Goal: Task Accomplishment & Management: Use online tool/utility

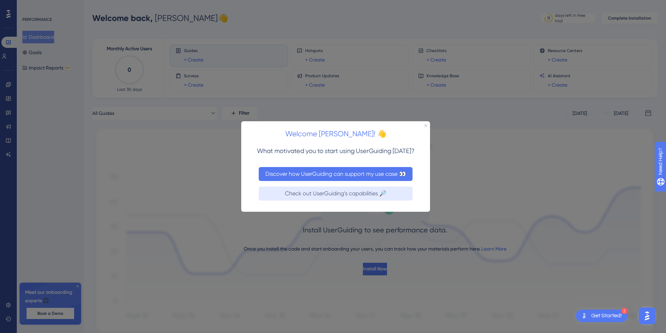
click at [357, 172] on button "Discover how UserGuiding can support my use case 👀" at bounding box center [336, 174] width 154 height 14
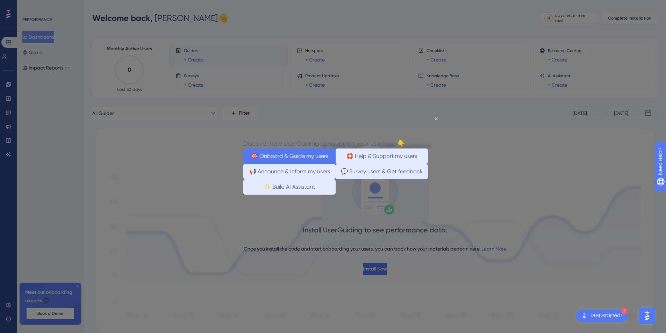
click at [298, 156] on button "🎯 Onboard & Guide my users" at bounding box center [289, 155] width 92 height 15
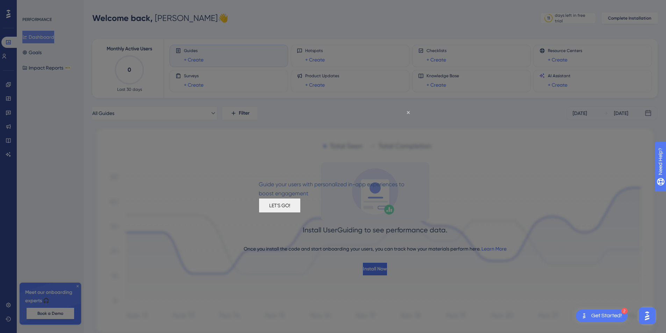
click at [301, 213] on button "LET'S GO!" at bounding box center [280, 205] width 42 height 15
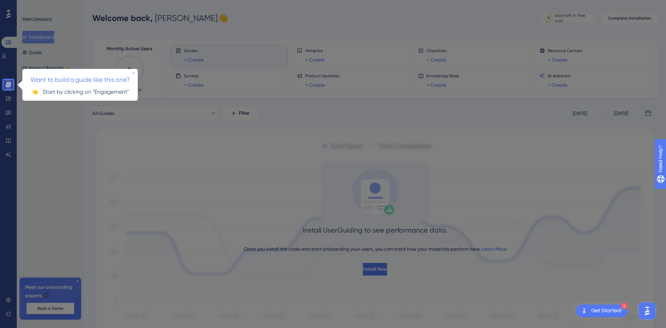
click at [11, 88] on link at bounding box center [9, 84] width 6 height 11
click at [21, 77] on div "Want to build a guide like this one? 👈 Start by clicking on "Engagement"" at bounding box center [79, 78] width 129 height 32
click at [77, 79] on span "Want to build a guide like this one?" at bounding box center [80, 79] width 100 height 7
click at [70, 93] on html "Want to build a guide like this one? 👈 Start by clicking on "Engagement"" at bounding box center [79, 78] width 129 height 32
click at [57, 91] on p "👈 Start by clicking on "Engagement"" at bounding box center [80, 91] width 104 height 9
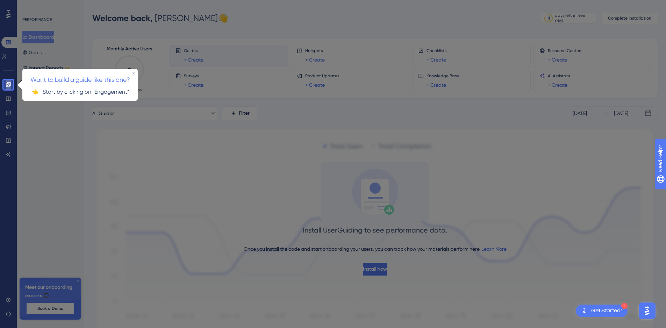
click at [7, 86] on icon at bounding box center [9, 85] width 6 height 6
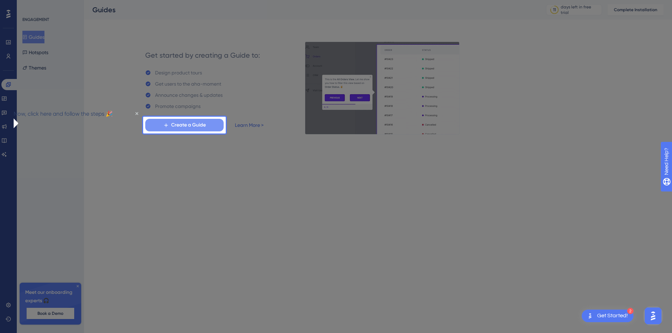
click at [193, 123] on span "Create a Guide" at bounding box center [188, 125] width 35 height 8
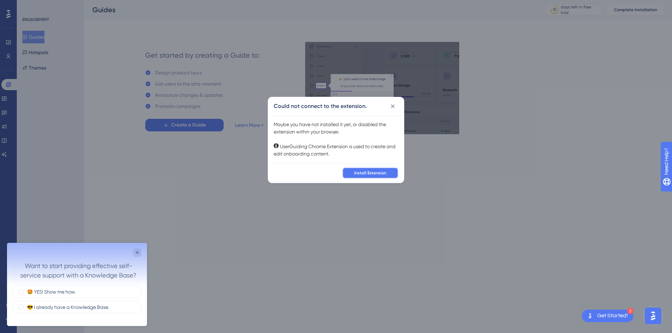
click at [376, 174] on span "Install Extension" at bounding box center [370, 173] width 32 height 6
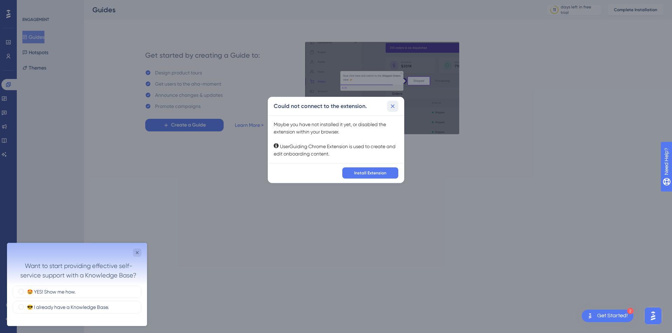
click at [395, 107] on icon at bounding box center [392, 106] width 7 height 7
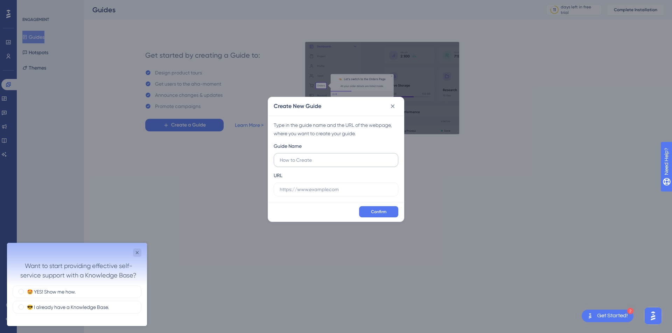
click at [303, 161] on input "text" at bounding box center [336, 160] width 113 height 8
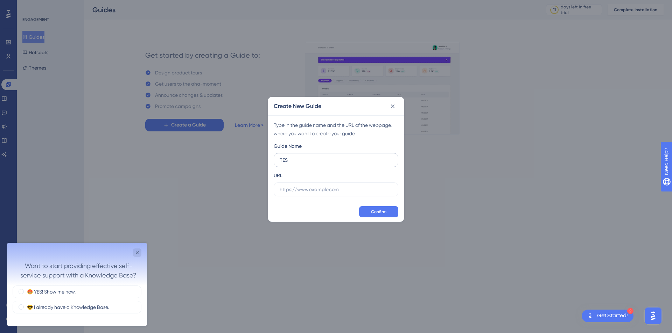
type input "TEST"
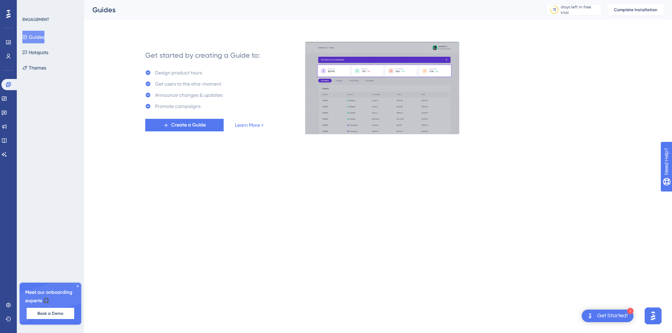
drag, startPoint x: 587, startPoint y: 0, endPoint x: 589, endPoint y: 65, distance: 65.5
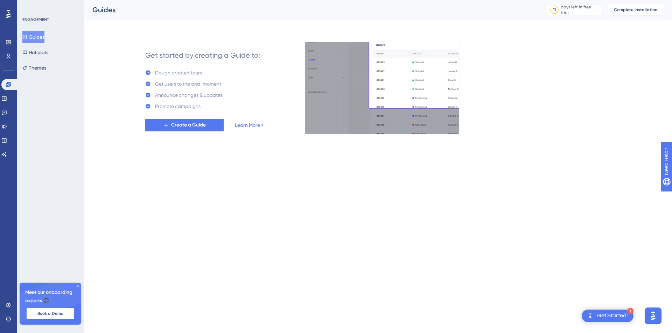
click at [589, 65] on div "Get started by creating a Guide to: Design product tours Get users to the aha-m…" at bounding box center [391, 88] width 546 height 92
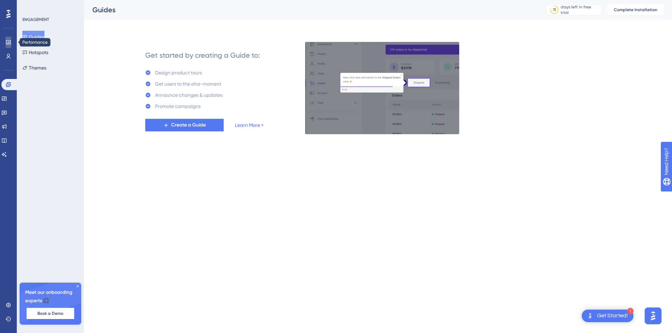
click at [8, 44] on icon at bounding box center [8, 42] width 5 height 4
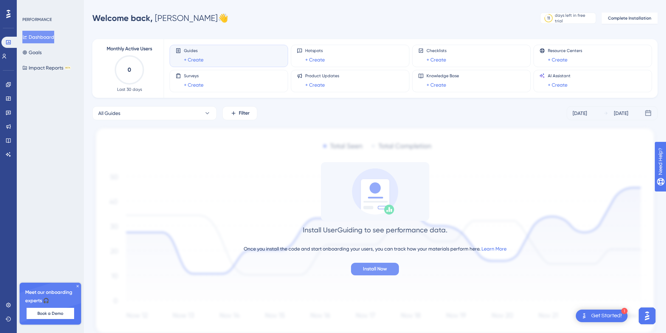
click at [368, 268] on span "Install Now" at bounding box center [375, 269] width 24 height 8
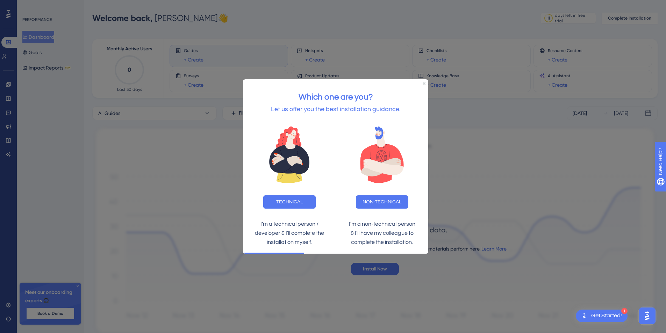
scroll to position [27, 0]
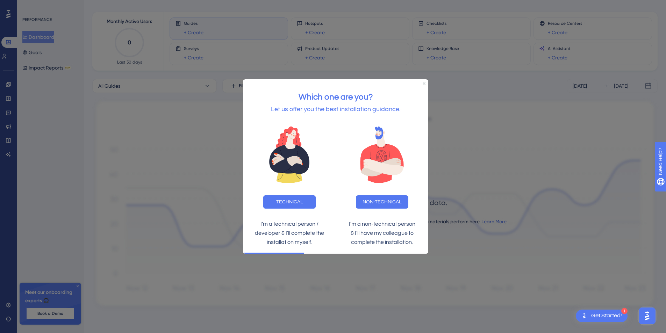
drag, startPoint x: 424, startPoint y: 84, endPoint x: 774, endPoint y: 85, distance: 349.5
click at [424, 84] on icon "Close Preview" at bounding box center [424, 83] width 3 height 3
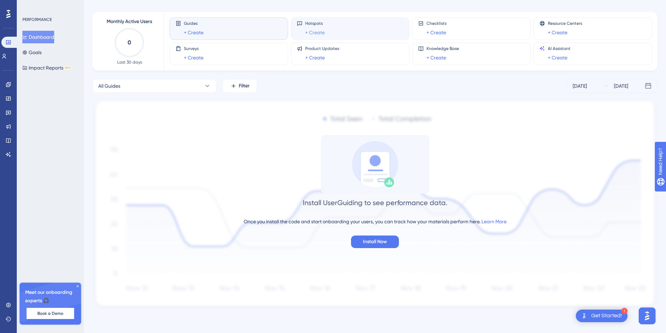
click at [317, 29] on link "+ Create" at bounding box center [315, 32] width 20 height 8
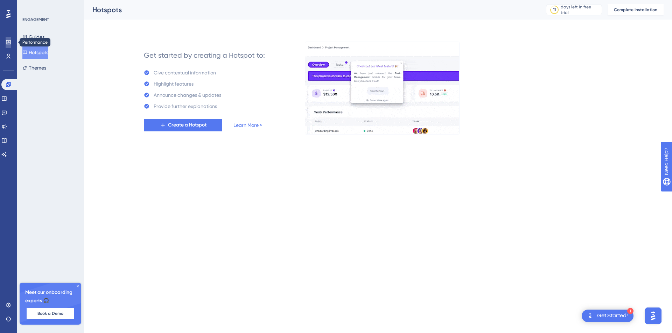
click at [9, 41] on icon at bounding box center [9, 43] width 6 height 6
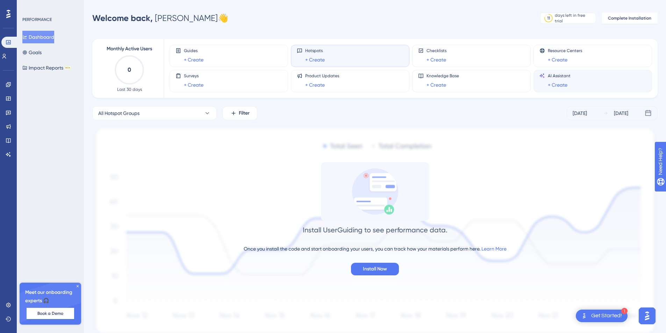
click at [569, 78] on span "AI Assistant" at bounding box center [559, 76] width 23 height 6
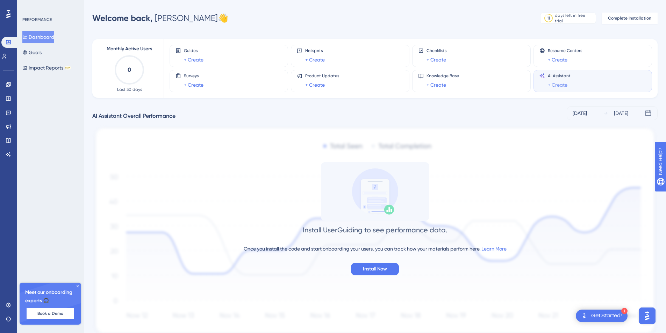
click at [561, 86] on link "+ Create" at bounding box center [558, 85] width 20 height 8
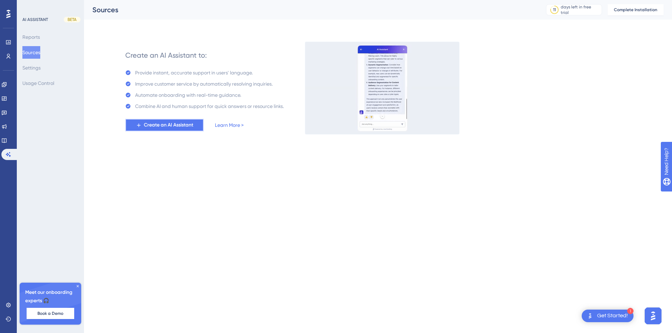
click at [171, 124] on span "Create an AI Assistant" at bounding box center [168, 125] width 49 height 8
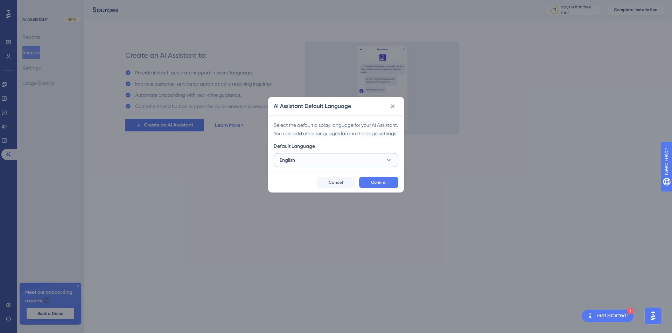
click at [360, 166] on button "English" at bounding box center [336, 160] width 125 height 14
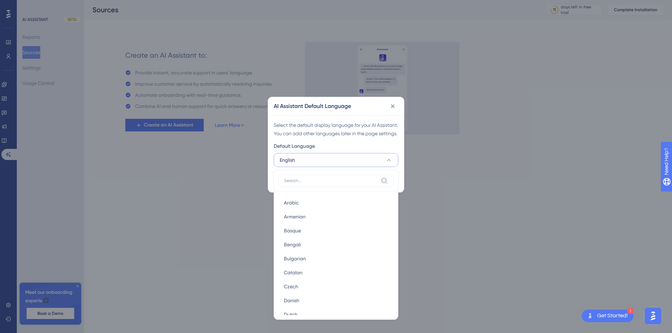
click at [366, 149] on div "Select the default display language for your AI Assistant. You can add other la…" at bounding box center [336, 143] width 136 height 57
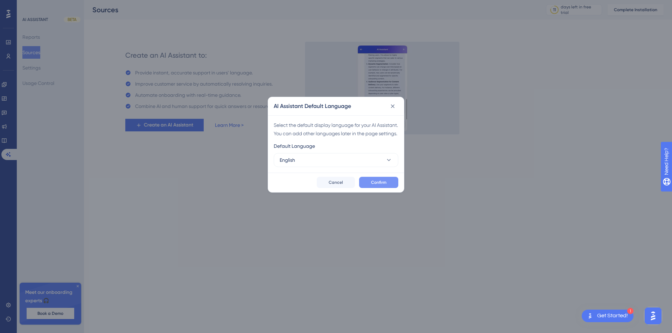
click at [374, 185] on span "Confirm" at bounding box center [378, 183] width 15 height 6
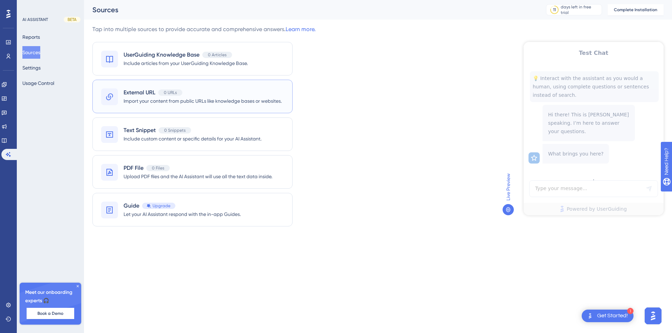
click at [231, 97] on span "Import your content from public URLs like knowledge bases or websites." at bounding box center [202, 101] width 158 height 8
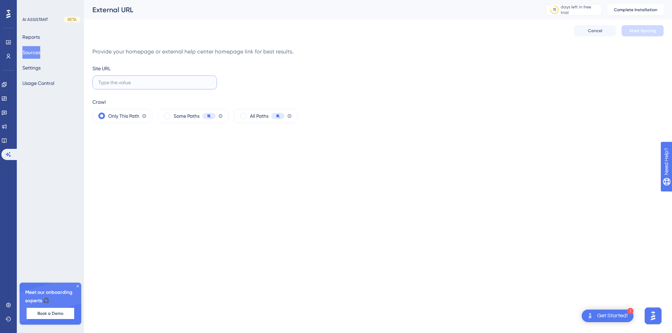
click at [127, 80] on input "text" at bounding box center [154, 83] width 113 height 8
paste input "https://www.negreflorian.com/"
type input "https://www.negreflorian.com/"
click at [255, 116] on span "All Paths" at bounding box center [259, 116] width 19 height 8
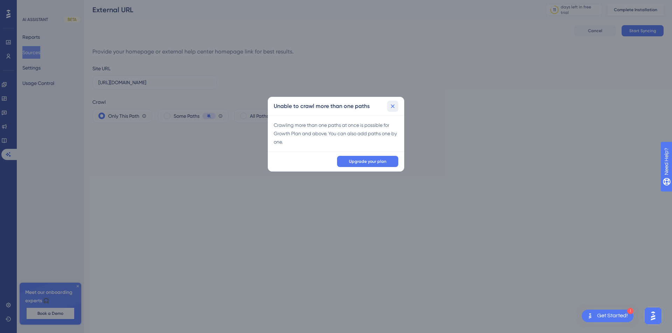
click at [391, 108] on icon at bounding box center [392, 106] width 7 height 7
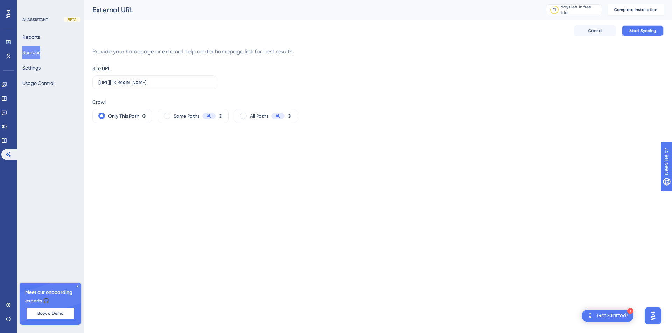
click at [645, 34] on button "Start Syncing" at bounding box center [642, 30] width 42 height 11
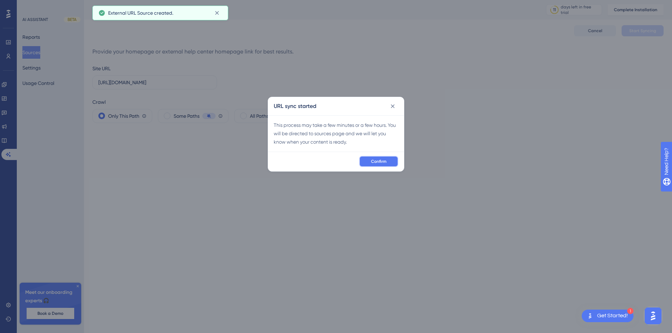
click at [381, 159] on span "Confirm" at bounding box center [378, 162] width 15 height 6
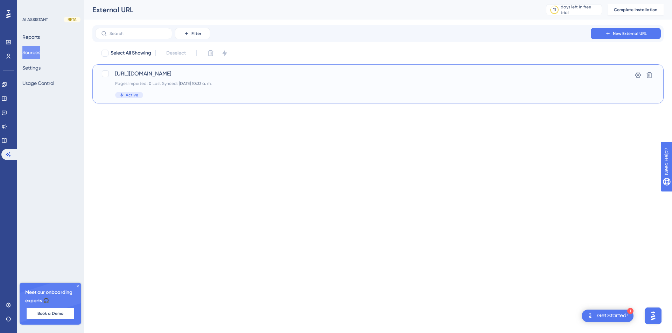
click at [254, 82] on div "Pages Imported: 0 Last Synced: 30 sept 2025 10:33 a. m." at bounding box center [350, 84] width 470 height 6
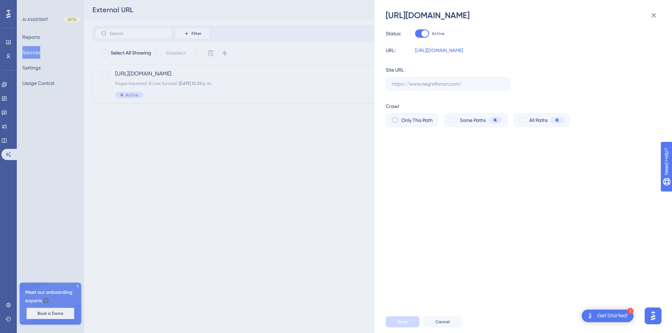
click at [602, 314] on div "Get Started!" at bounding box center [612, 316] width 31 height 8
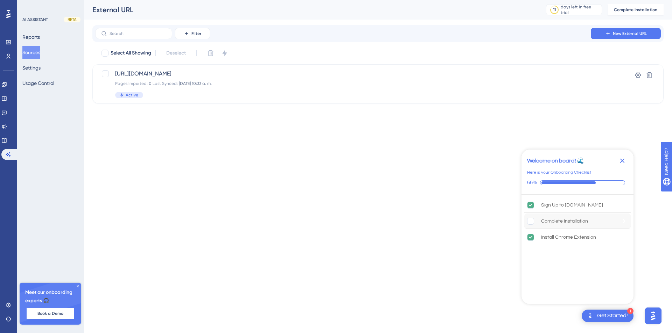
click at [559, 223] on div "Complete Installation" at bounding box center [564, 221] width 47 height 8
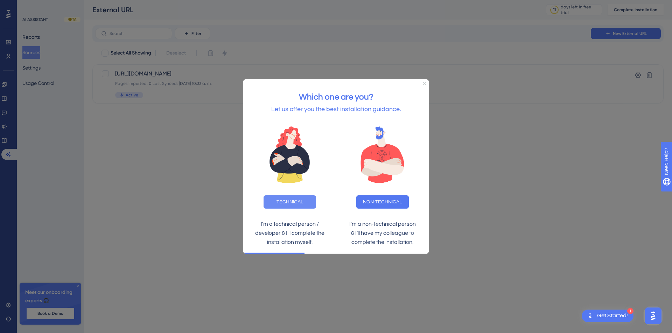
click at [307, 204] on button "TECHNICAL" at bounding box center [289, 202] width 52 height 13
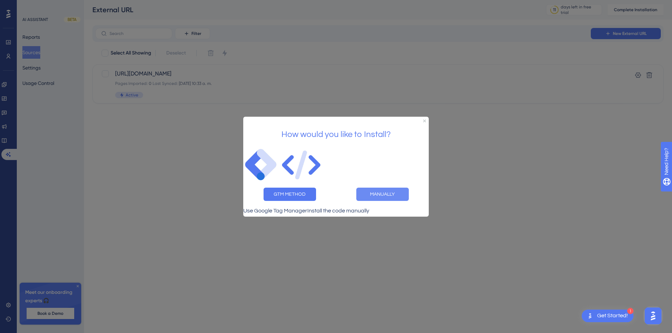
click at [379, 191] on button "MANUALLY" at bounding box center [382, 194] width 52 height 13
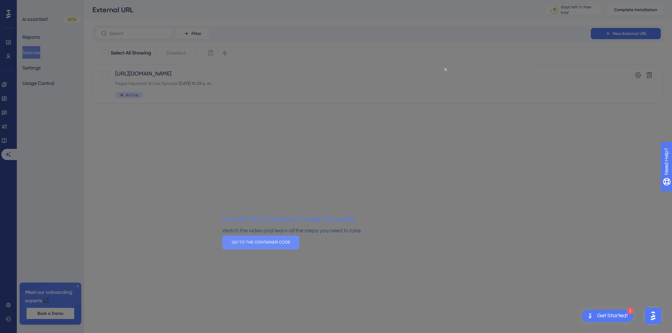
click at [299, 250] on button "GO TO THE CONTAINER CODE" at bounding box center [260, 243] width 77 height 14
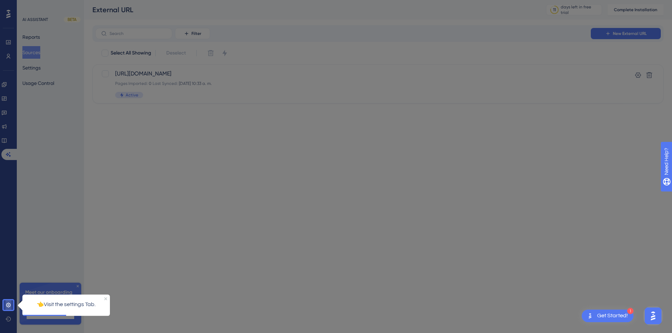
drag, startPoint x: 12, startPoint y: 305, endPoint x: 21, endPoint y: 20, distance: 285.6
click at [11, 305] on link at bounding box center [9, 305] width 6 height 11
click at [11, 302] on link at bounding box center [9, 305] width 6 height 11
click at [9, 305] on icon at bounding box center [9, 306] width 6 height 6
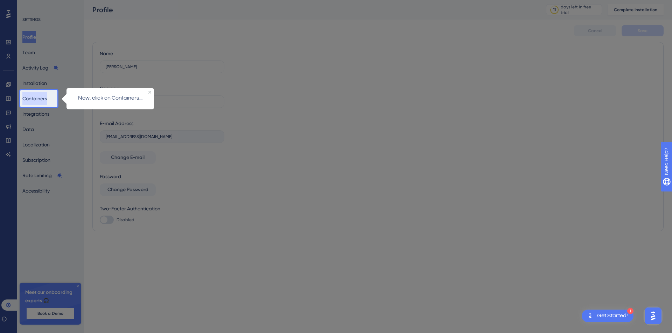
click at [37, 98] on button "Containers" at bounding box center [34, 98] width 24 height 13
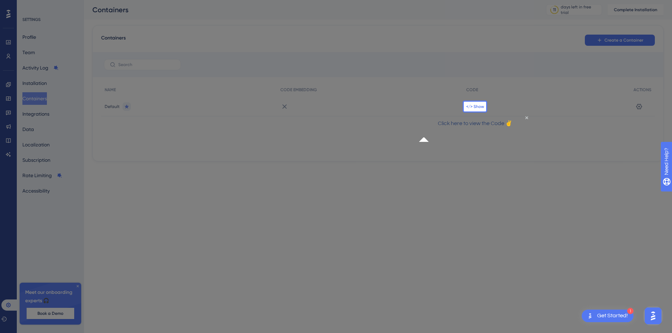
click at [477, 105] on span "</> Show" at bounding box center [475, 107] width 18 height 6
